Goal: Information Seeking & Learning: Check status

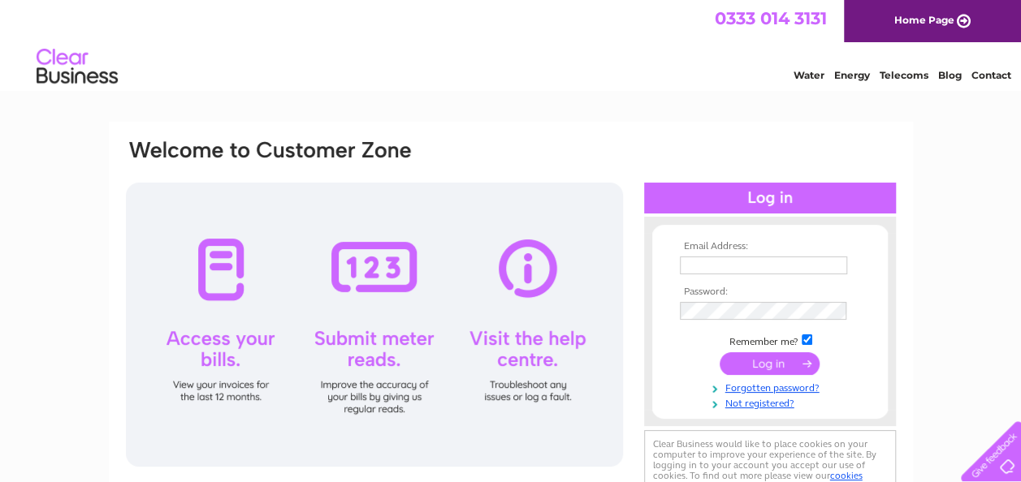
type input "[EMAIL_ADDRESS][DOMAIN_NAME]"
click at [766, 360] on input "submit" at bounding box center [769, 363] width 100 height 23
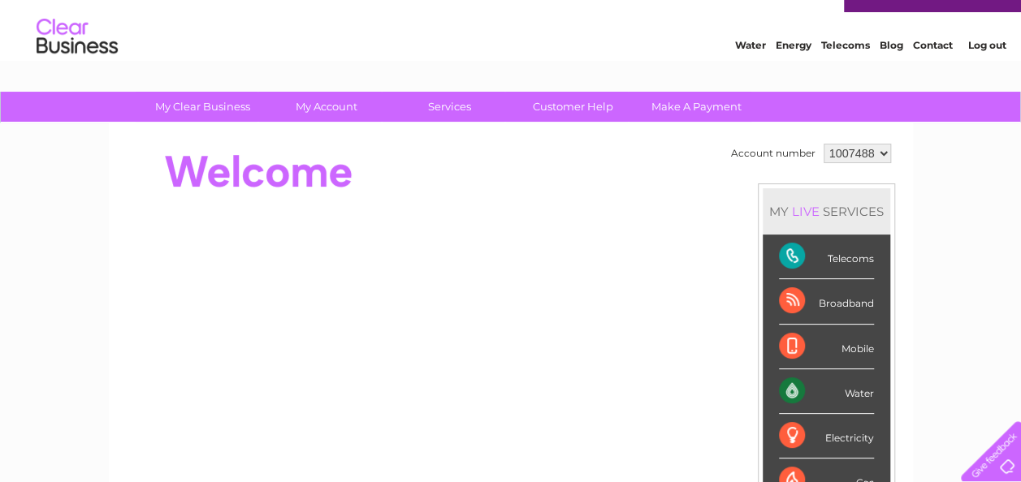
scroll to position [8, 0]
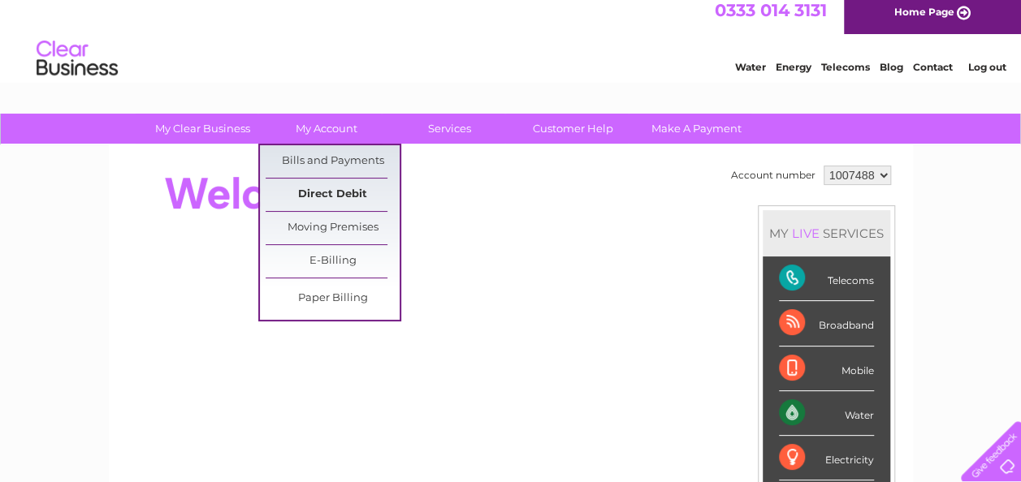
click at [308, 189] on link "Direct Debit" at bounding box center [332, 195] width 134 height 32
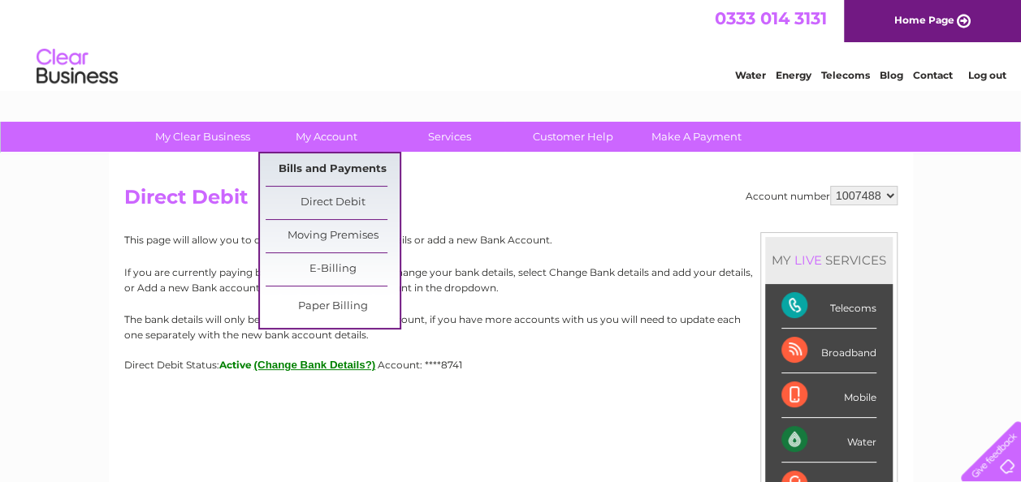
click at [309, 161] on link "Bills and Payments" at bounding box center [332, 169] width 134 height 32
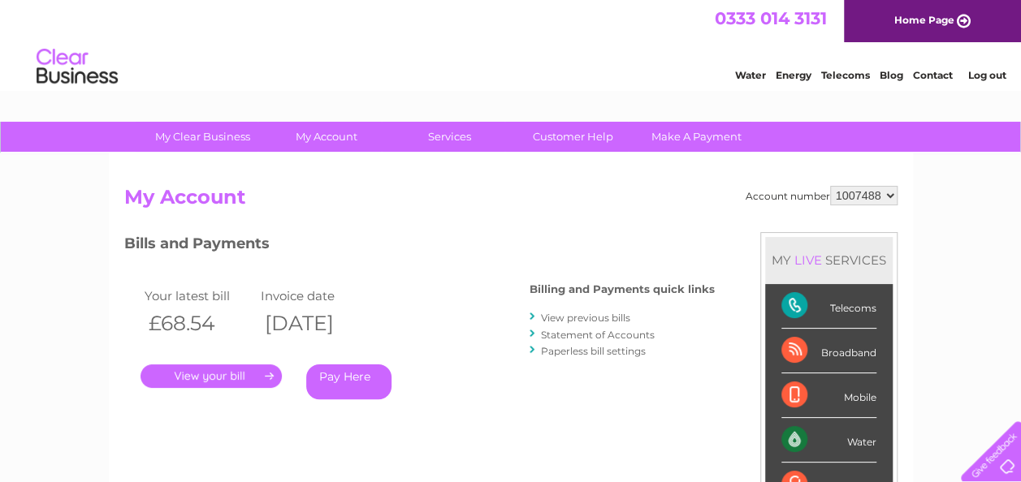
click at [220, 377] on link "." at bounding box center [210, 377] width 141 height 24
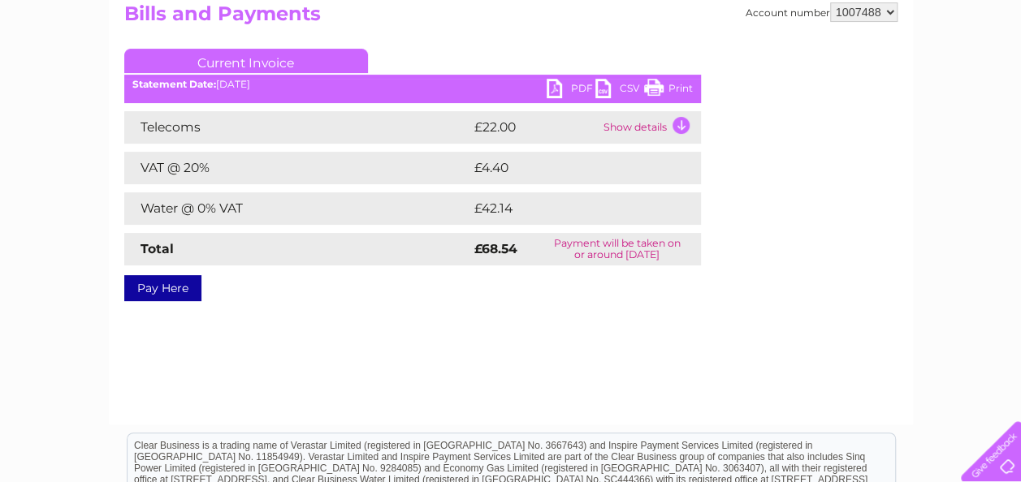
scroll to position [195, 0]
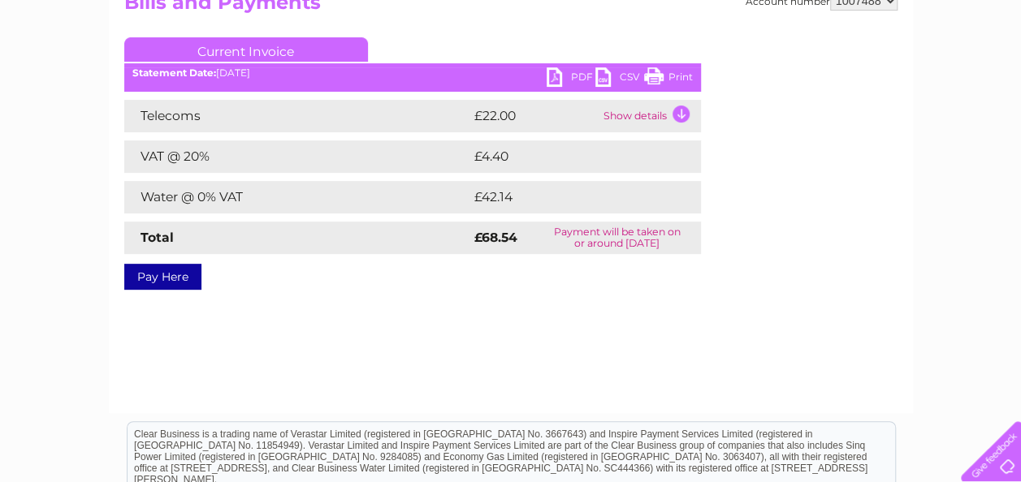
click at [677, 112] on td "Show details" at bounding box center [649, 116] width 101 height 32
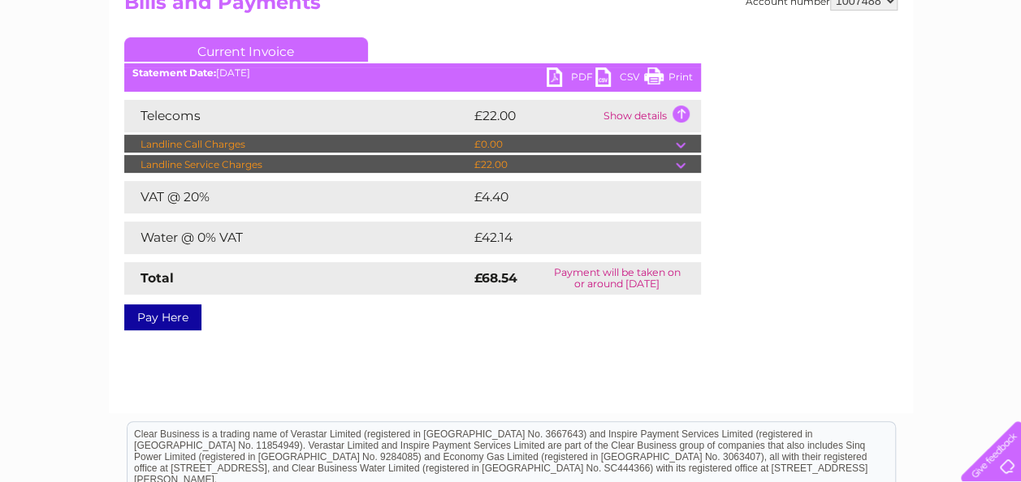
click at [679, 166] on td at bounding box center [687, 164] width 25 height 19
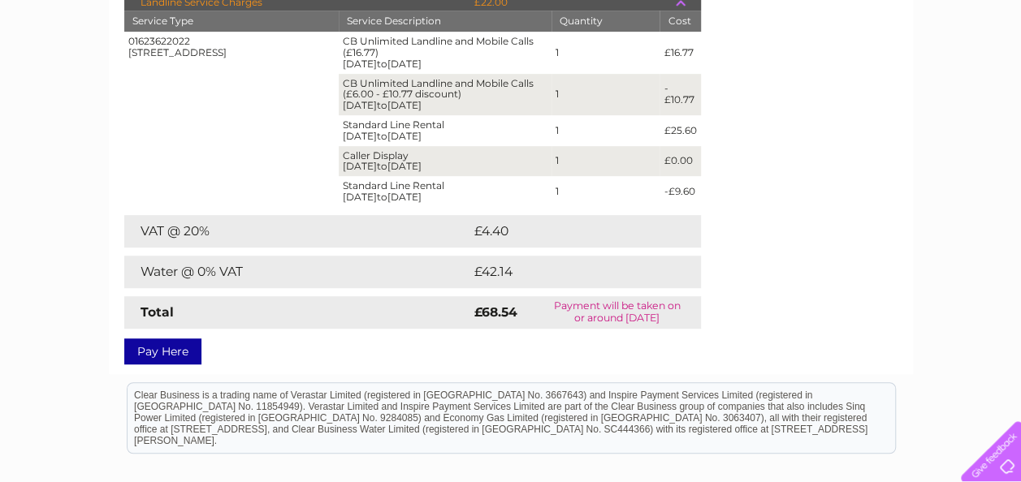
scroll to position [346, 0]
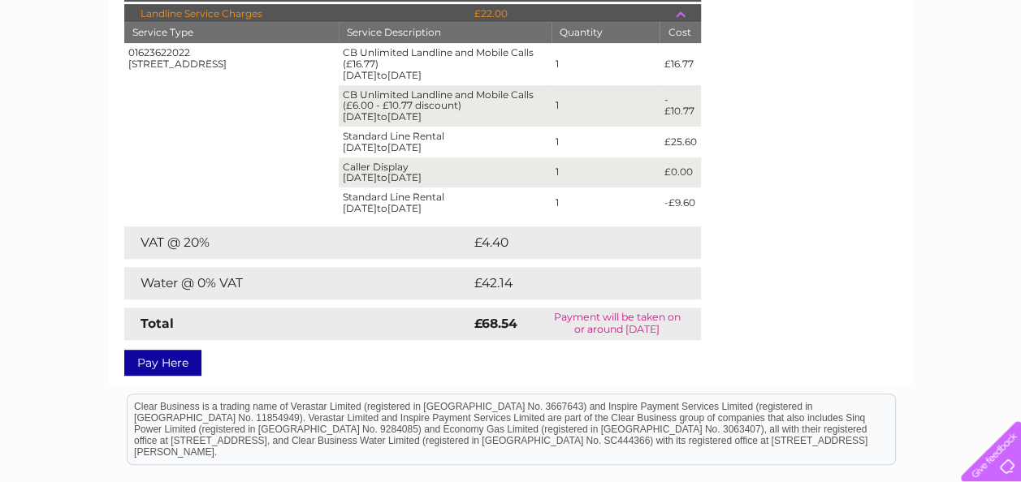
click at [679, 12] on td at bounding box center [687, 13] width 25 height 19
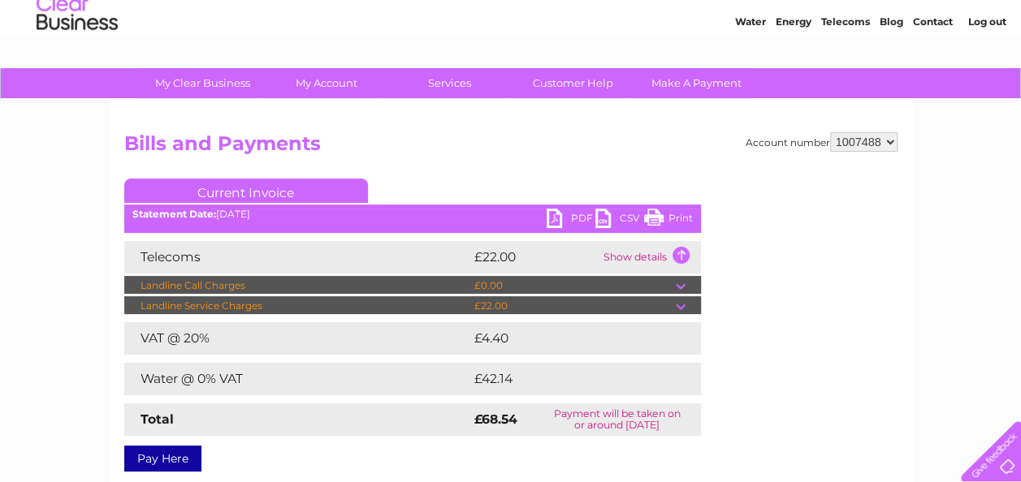
scroll to position [0, 0]
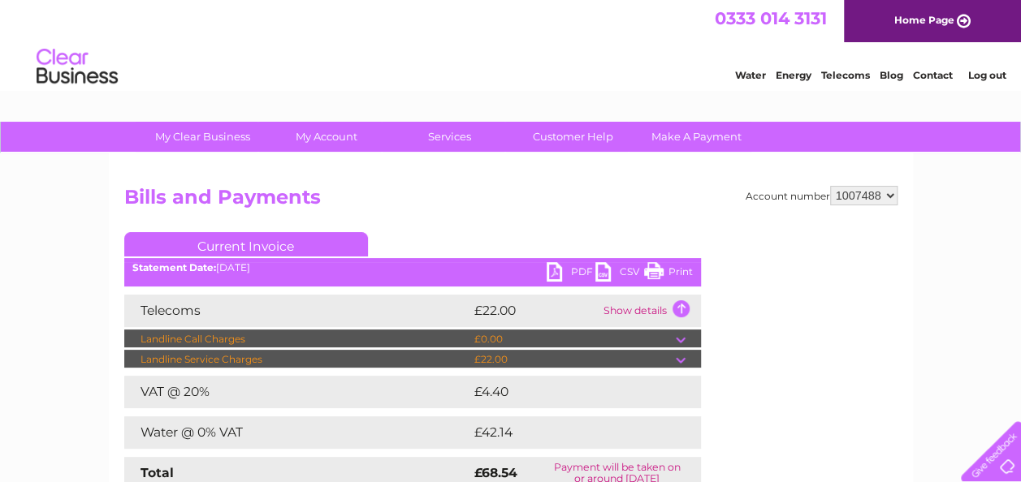
click at [975, 71] on link "Log out" at bounding box center [986, 75] width 38 height 12
